Goal: Task Accomplishment & Management: Manage account settings

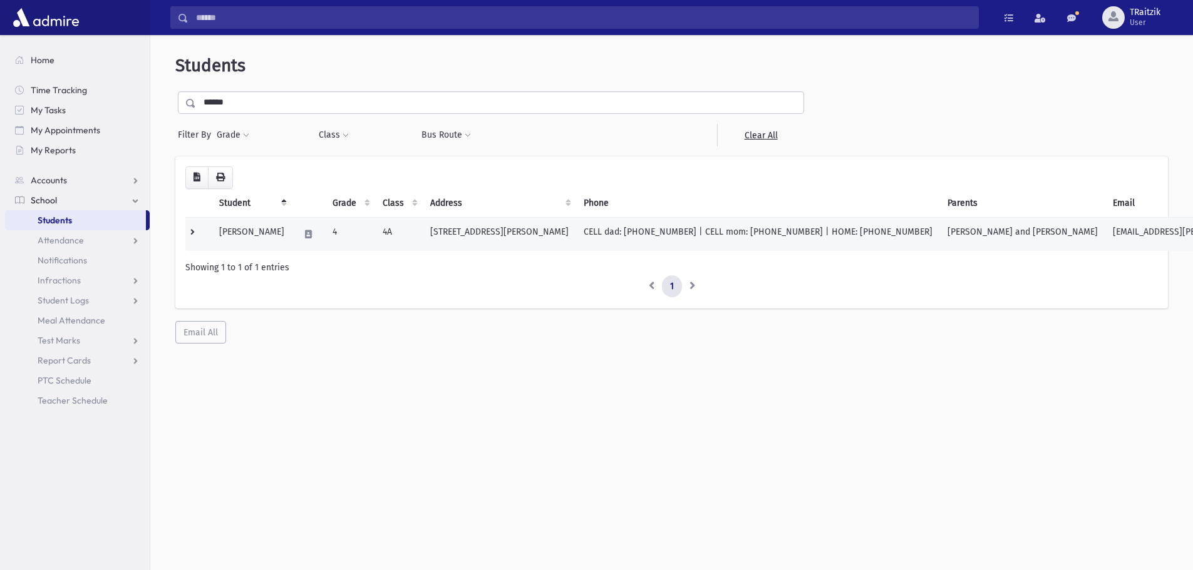
click at [559, 235] on td "[STREET_ADDRESS][PERSON_NAME]" at bounding box center [499, 234] width 153 height 34
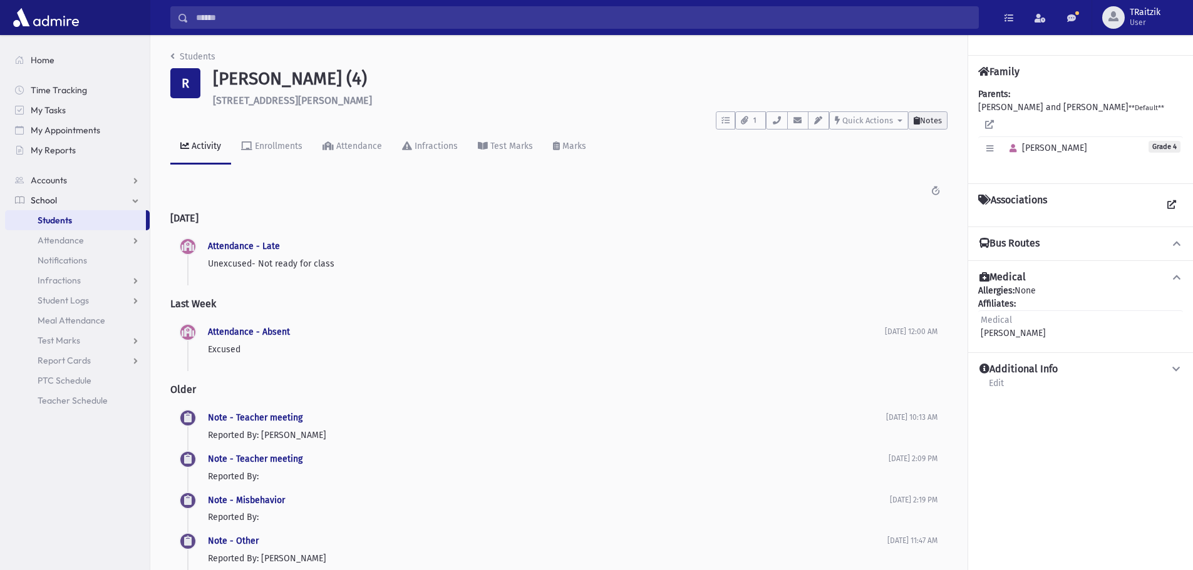
click at [935, 121] on span "Notes" at bounding box center [931, 120] width 22 height 9
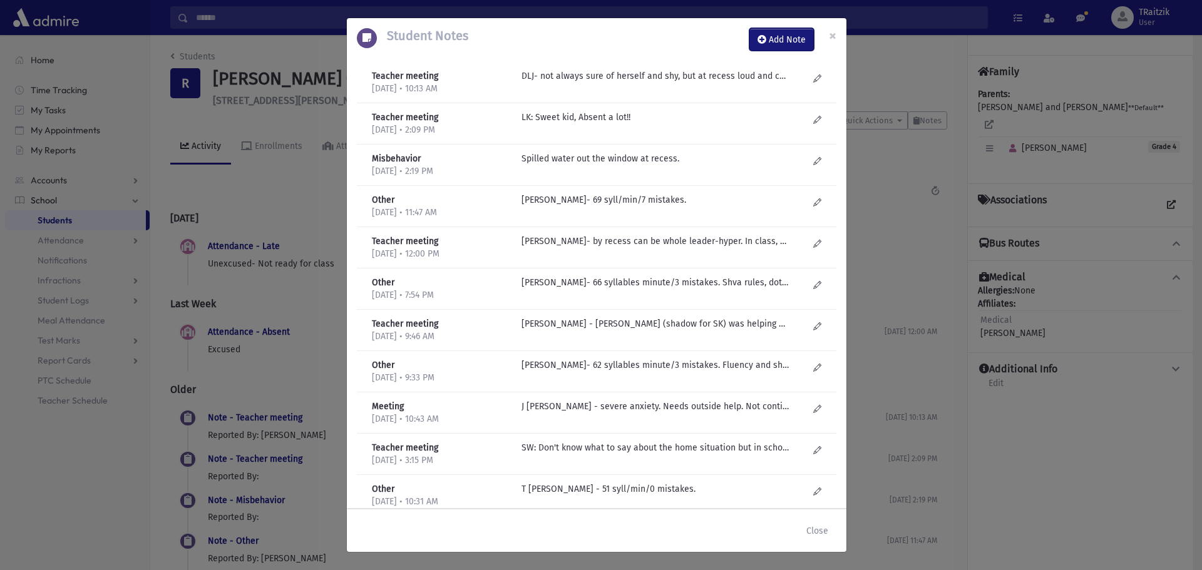
click at [784, 43] on button "Add Note" at bounding box center [781, 39] width 64 height 23
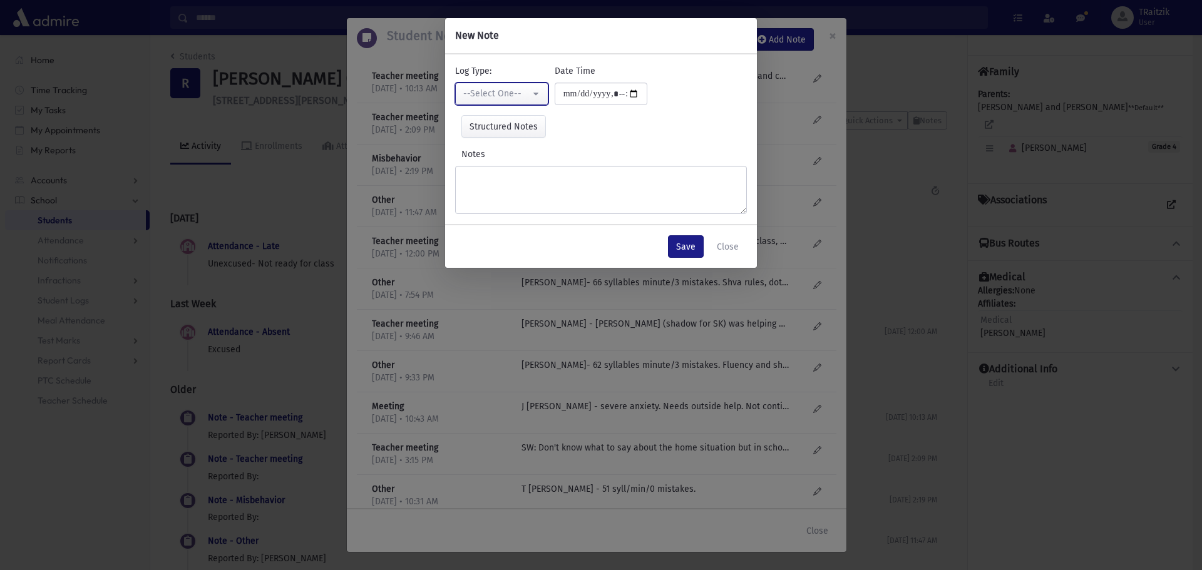
click at [483, 93] on div "--Select One--" at bounding box center [496, 93] width 67 height 13
click at [511, 205] on span "Misbehavior" at bounding box center [489, 203] width 49 height 13
select select "*"
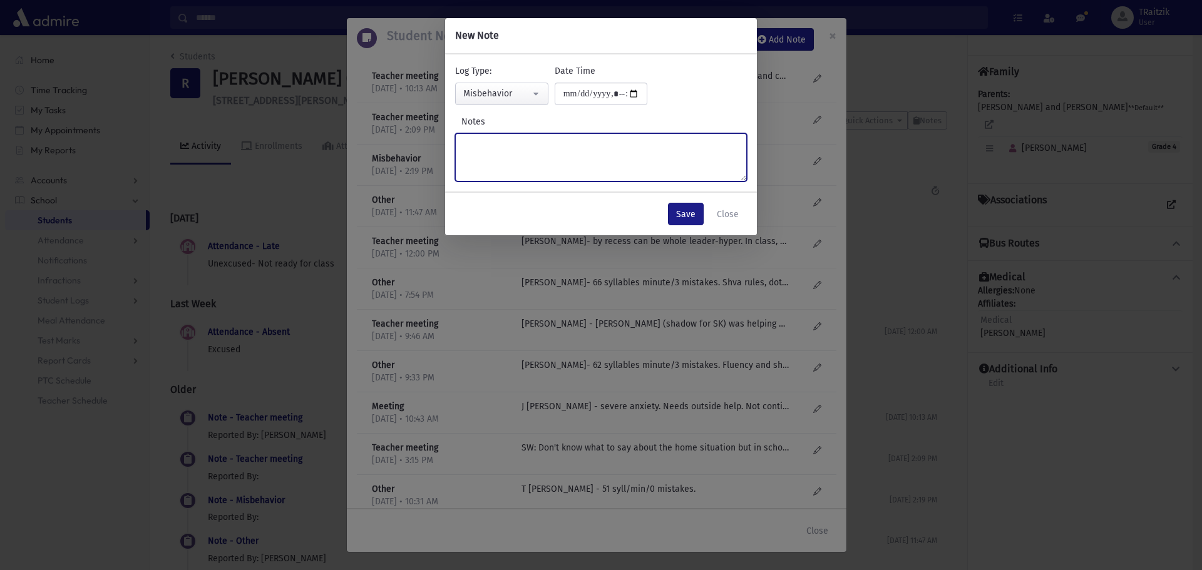
click at [490, 147] on textarea "Notes" at bounding box center [601, 157] width 292 height 48
type textarea "*"
type textarea "**********"
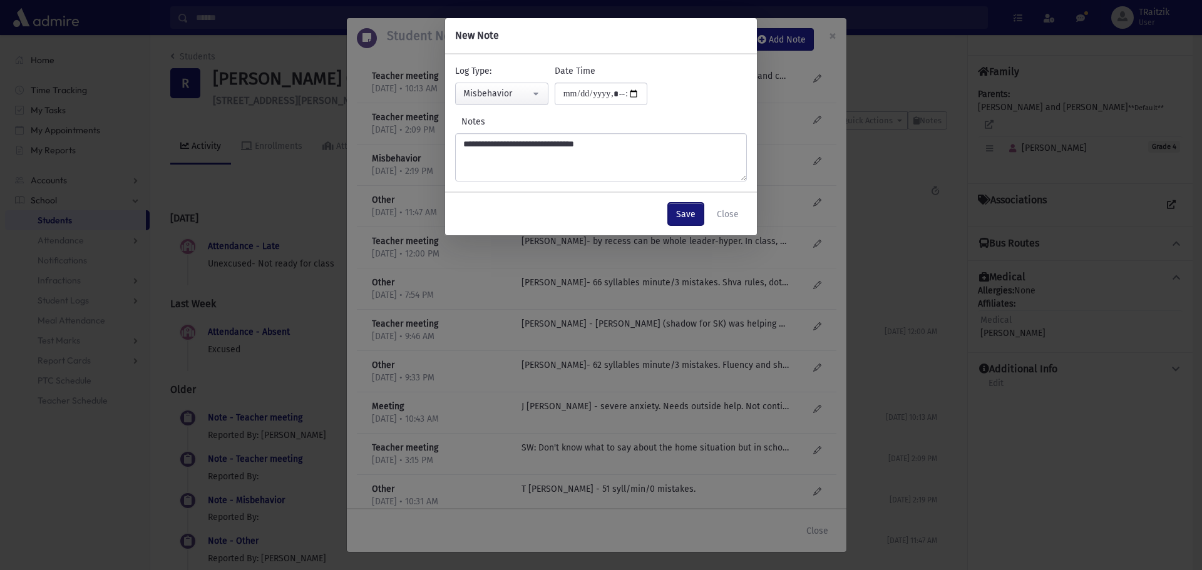
click at [690, 215] on button "Save" at bounding box center [686, 214] width 36 height 23
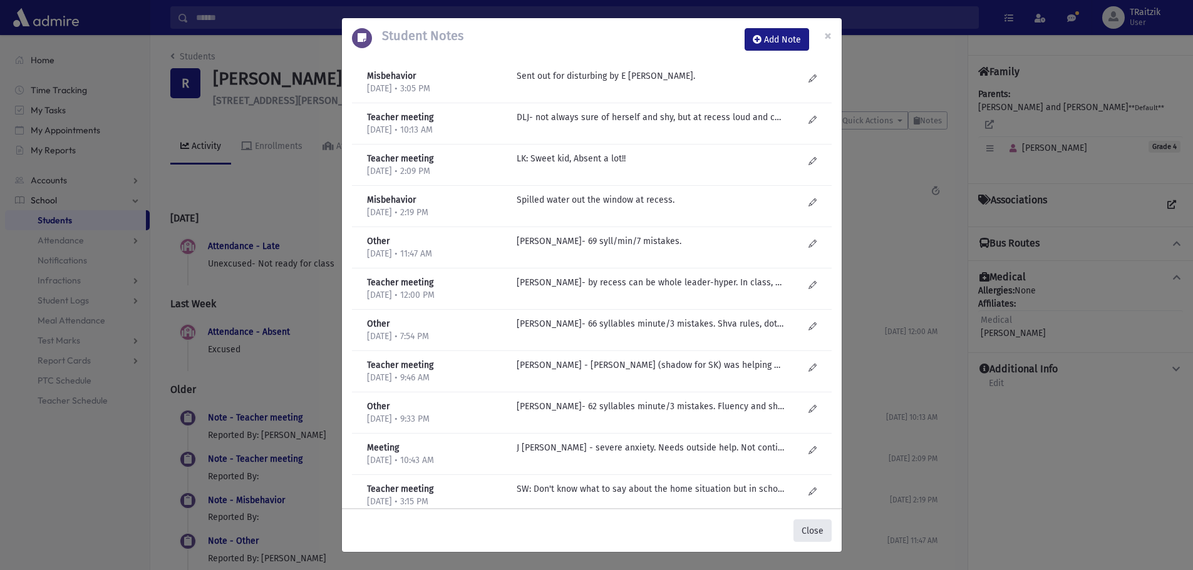
click at [813, 529] on button "Close" at bounding box center [812, 531] width 38 height 23
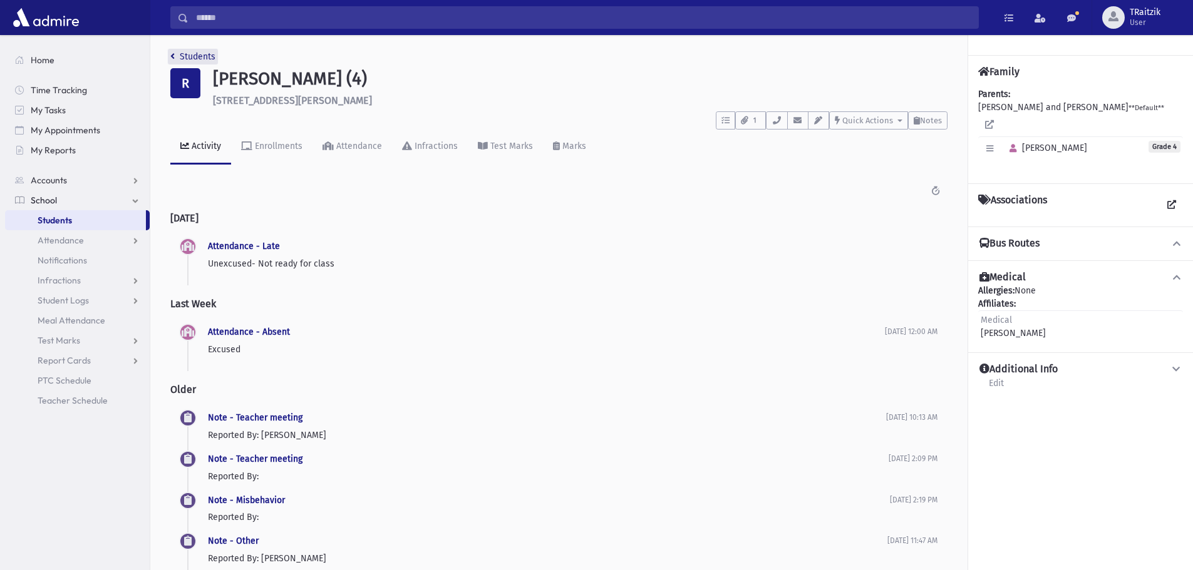
click at [178, 56] on link "Students" at bounding box center [192, 56] width 45 height 11
